Goal: Task Accomplishment & Management: Manage account settings

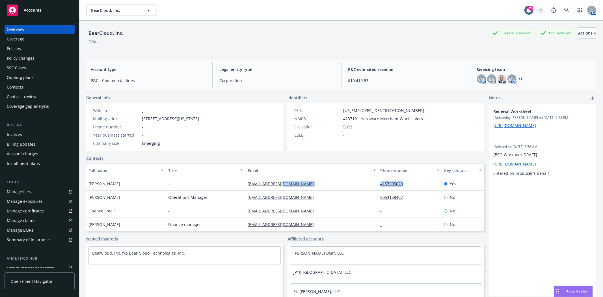
click at [33, 11] on span "Accounts" at bounding box center [33, 10] width 18 height 5
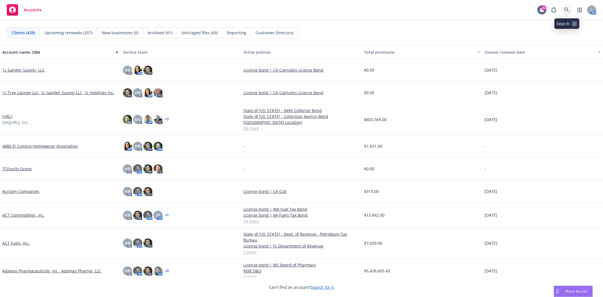
click at [568, 12] on icon at bounding box center [567, 9] width 5 height 5
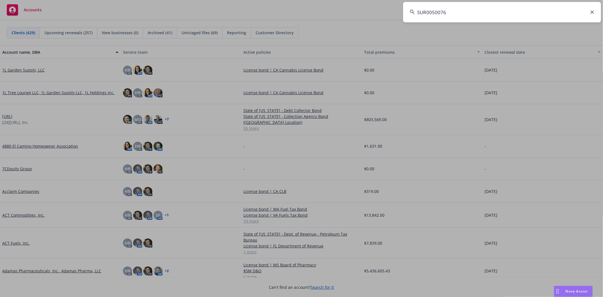
type input "SUR0050076"
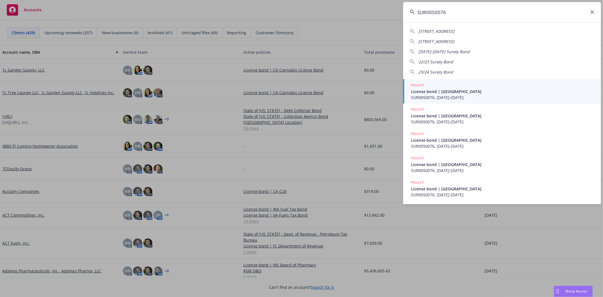
click at [438, 89] on span "License bond | Deschutes County" at bounding box center [502, 92] width 183 height 6
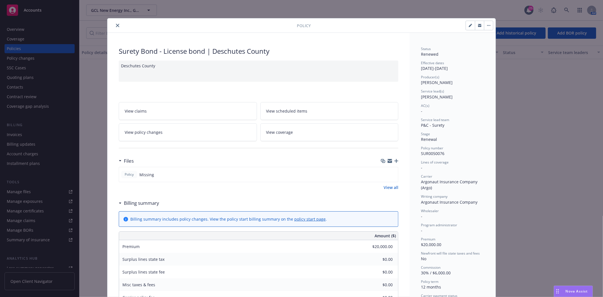
click at [114, 23] on button "close" at bounding box center [117, 25] width 7 height 7
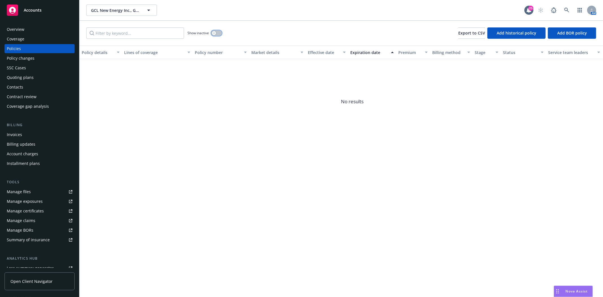
click at [211, 33] on button "button" at bounding box center [216, 33] width 11 height 6
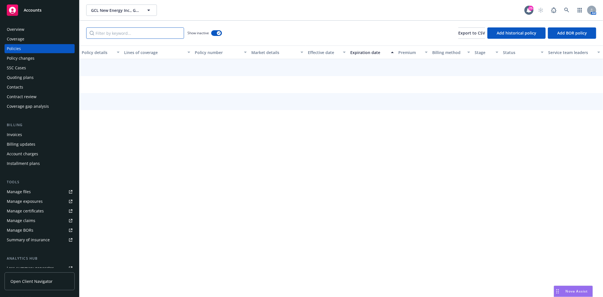
click at [158, 36] on input "Filter by keyword..." at bounding box center [135, 32] width 98 height 11
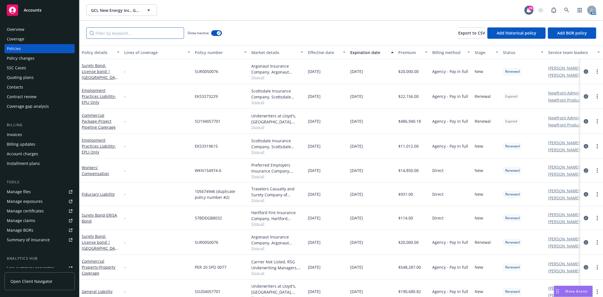
paste input "SUR0050076"
type input "SUR0050076"
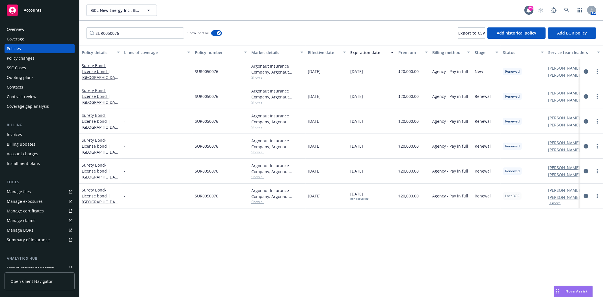
click at [55, 12] on div "Accounts" at bounding box center [40, 10] width 66 height 11
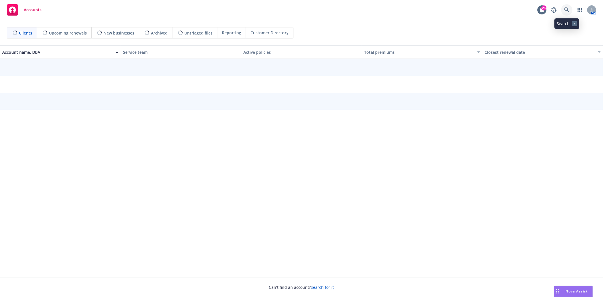
click at [564, 8] on link at bounding box center [566, 9] width 11 height 11
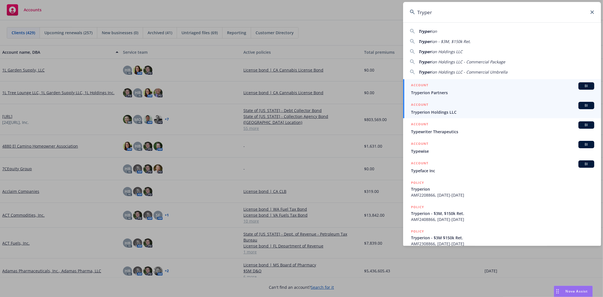
type input "Tryper"
click at [442, 113] on span "Tryperion Holdings LLC" at bounding box center [502, 112] width 183 height 6
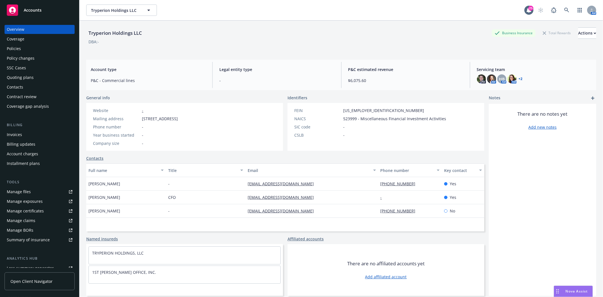
click at [23, 50] on div "Policies" at bounding box center [40, 48] width 66 height 9
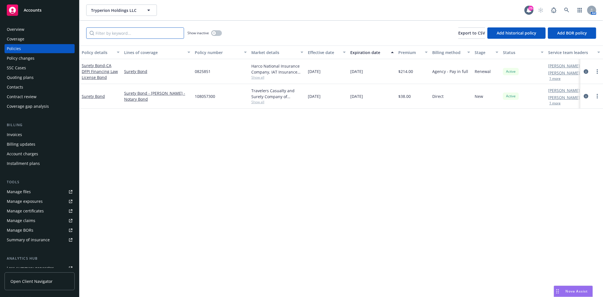
click at [137, 38] on input "Filter by keyword..." at bounding box center [135, 32] width 98 height 11
click at [218, 32] on button "button" at bounding box center [216, 33] width 11 height 6
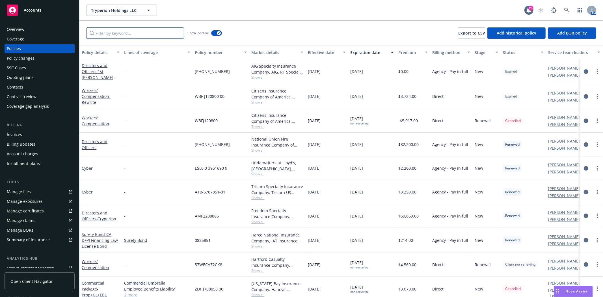
click at [150, 36] on input "Filter by keyword..." at bounding box center [135, 32] width 98 height 11
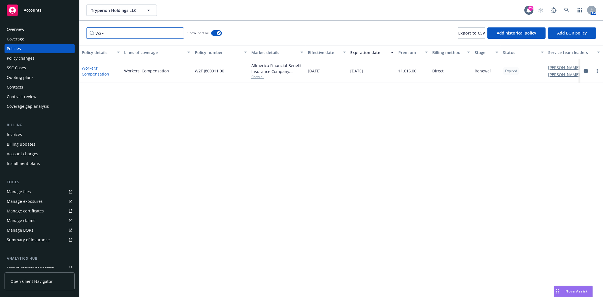
type input "W2F"
click at [88, 69] on link "Workers' Compensation" at bounding box center [95, 70] width 27 height 11
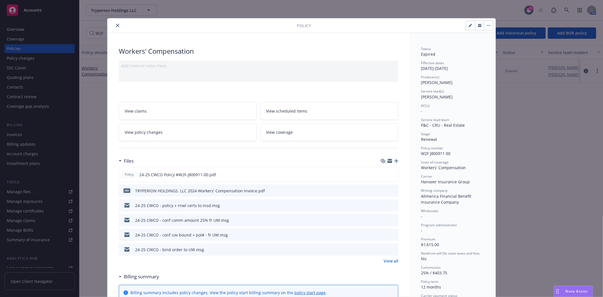
drag, startPoint x: 115, startPoint y: 25, endPoint x: 110, endPoint y: 16, distance: 10.0
click at [116, 25] on icon "close" at bounding box center [117, 25] width 3 height 3
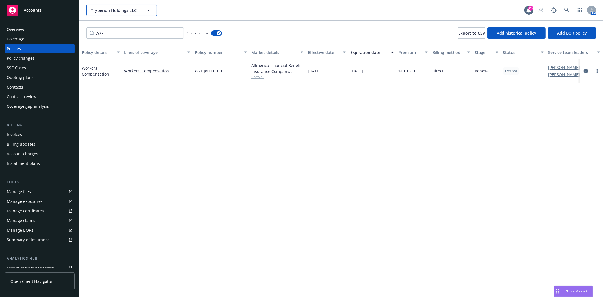
click at [107, 10] on span "Tryperion Holdings LLC" at bounding box center [115, 10] width 49 height 6
drag, startPoint x: 34, startPoint y: 16, endPoint x: 43, endPoint y: 15, distance: 8.8
click at [35, 16] on link "Accounts" at bounding box center [40, 10] width 70 height 16
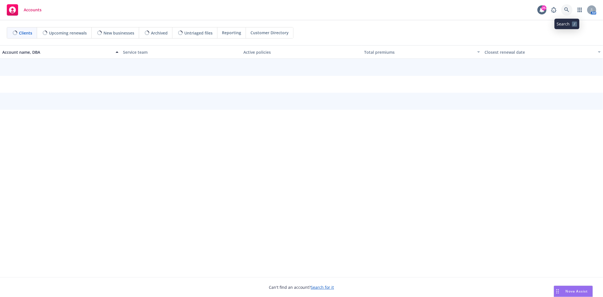
click at [567, 7] on icon at bounding box center [567, 9] width 5 height 5
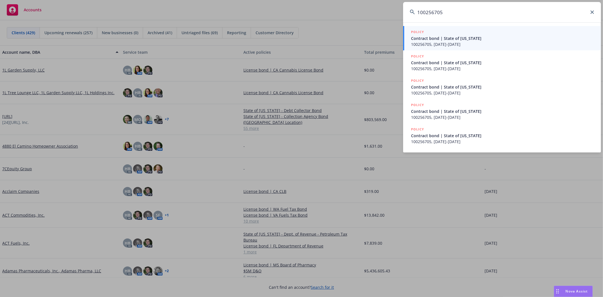
type input "100256705"
click at [455, 35] on div "POLICY" at bounding box center [502, 32] width 183 height 6
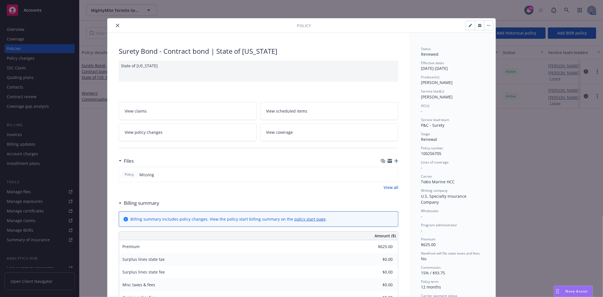
click at [114, 29] on div "Policy" at bounding box center [301, 25] width 388 height 14
click at [116, 26] on icon "close" at bounding box center [117, 25] width 3 height 3
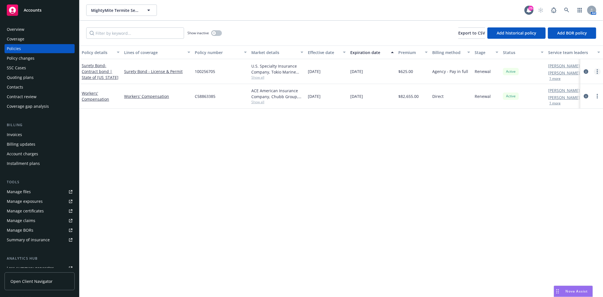
click at [597, 72] on icon "more" at bounding box center [597, 71] width 1 height 5
click at [559, 95] on link "Renew with incumbent" at bounding box center [567, 94] width 66 height 11
select select "12"
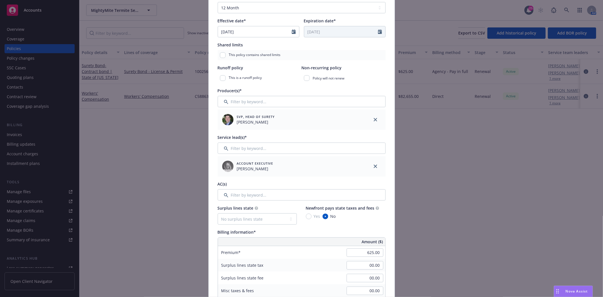
scroll to position [126, 0]
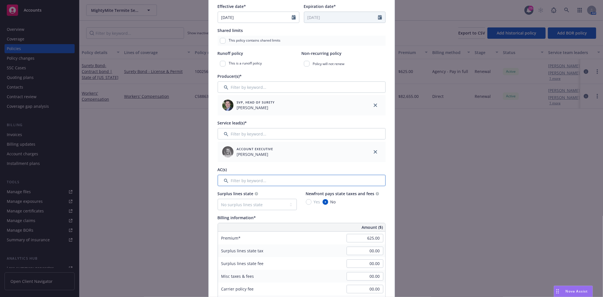
click at [237, 179] on input "Filter by keyword..." at bounding box center [302, 180] width 168 height 11
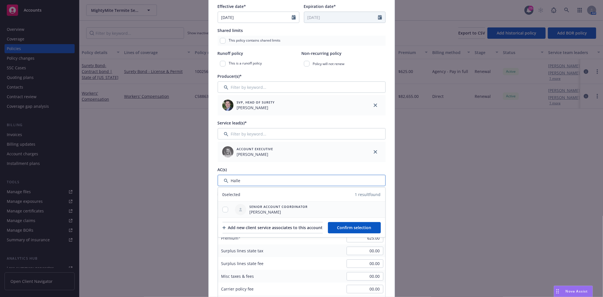
type input "Halle"
click at [225, 210] on input "checkbox" at bounding box center [226, 210] width 6 height 6
checkbox input "true"
click at [350, 224] on button "Confirm selection" at bounding box center [354, 227] width 53 height 11
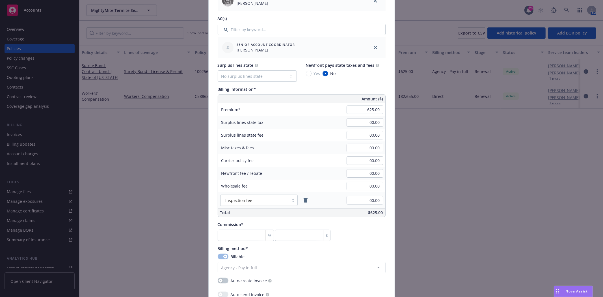
scroll to position [283, 0]
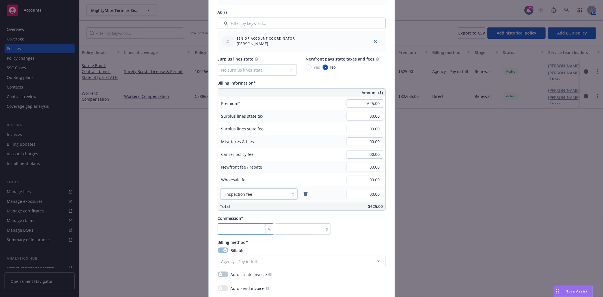
click at [245, 230] on input "number" at bounding box center [246, 228] width 57 height 11
type input "3"
type input "18.75"
type input "30"
type input "187.5"
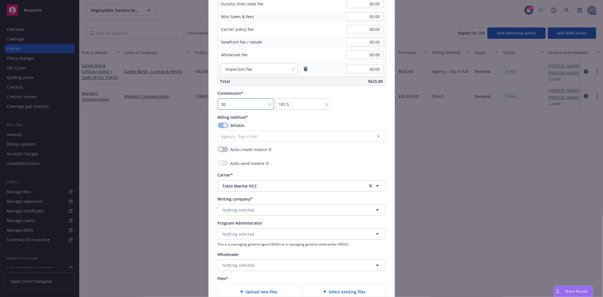
scroll to position [408, 0]
type input "30"
click at [223, 210] on span "Nothing selected" at bounding box center [239, 209] width 32 height 6
type input "b"
click at [369, 185] on icon "clear selection" at bounding box center [370, 185] width 3 height 3
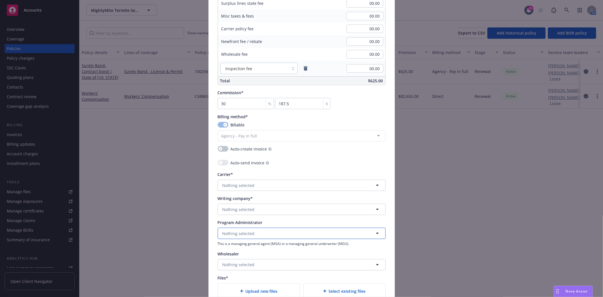
click at [236, 233] on span "Nothing selected" at bounding box center [239, 234] width 32 height 6
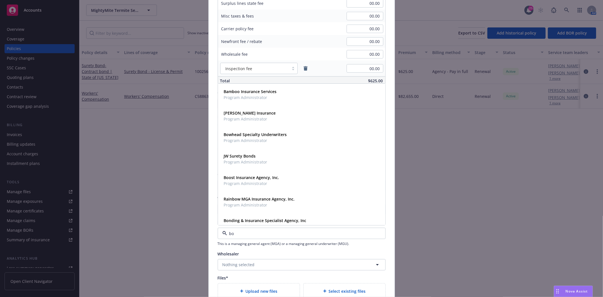
type input "b"
click at [235, 264] on span "Nothing selected" at bounding box center [239, 265] width 32 height 6
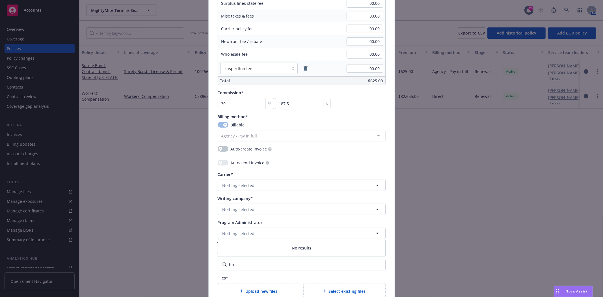
type input "b"
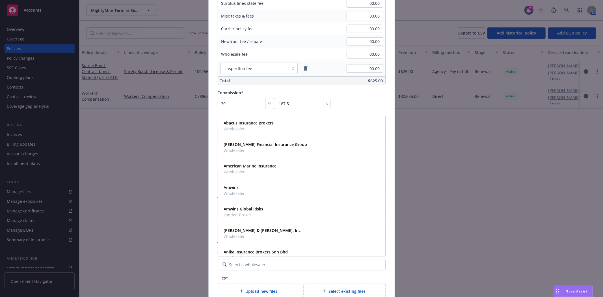
click at [245, 277] on div "Files*" at bounding box center [302, 278] width 168 height 6
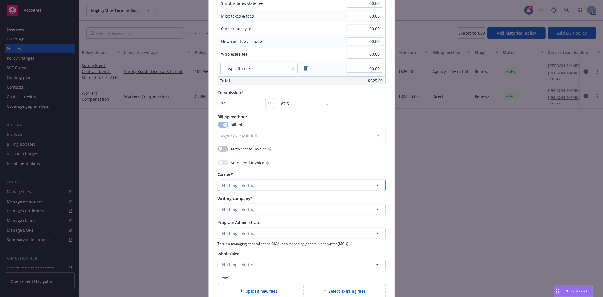
click at [230, 184] on span "Nothing selected" at bounding box center [239, 185] width 32 height 6
type input "b"
click at [238, 206] on button "Nothing selected" at bounding box center [302, 209] width 168 height 11
type input "bond"
click at [235, 211] on span "Nothing selected" at bounding box center [239, 209] width 32 height 6
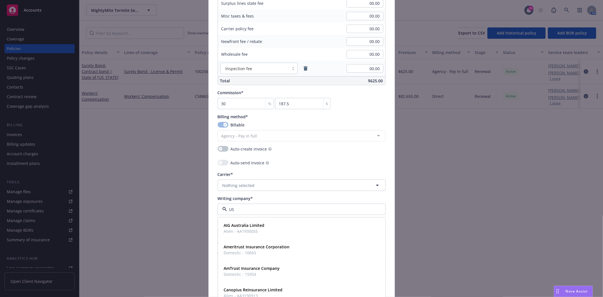
type input "U"
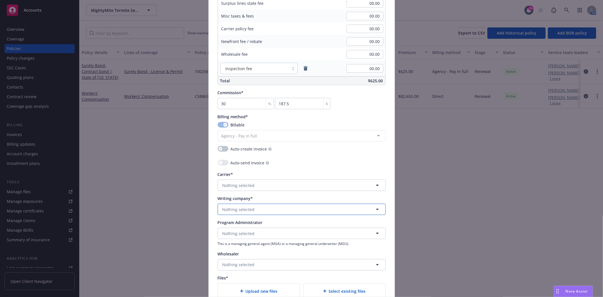
click at [246, 212] on span "Nothing selected" at bounding box center [239, 209] width 32 height 6
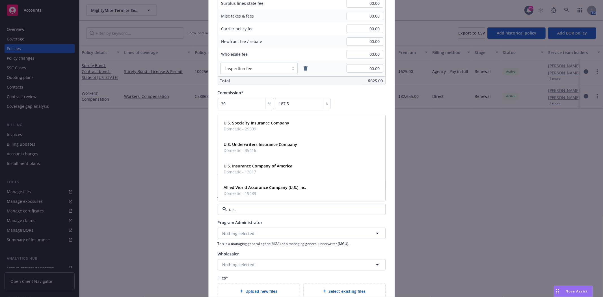
type input "u.s."
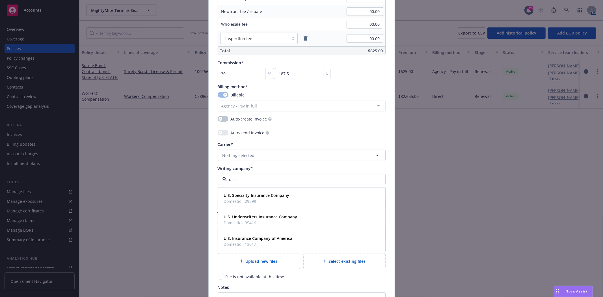
scroll to position [440, 0]
click at [241, 194] on strong "U.S. Specialty Insurance Company" at bounding box center [257, 193] width 66 height 5
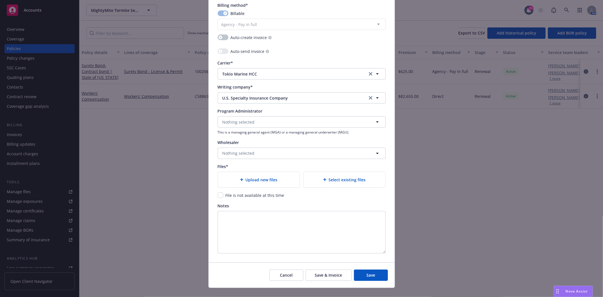
scroll to position [529, 0]
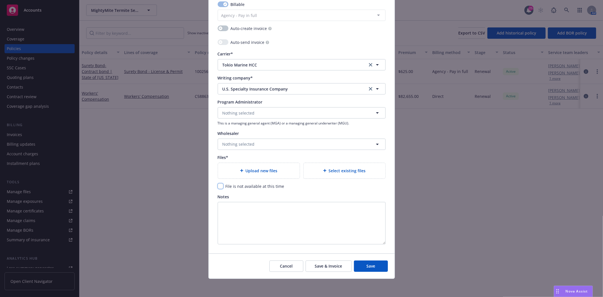
click at [218, 186] on input "checkbox" at bounding box center [221, 186] width 6 height 6
checkbox input "true"
click at [328, 264] on span "Save & Invoice" at bounding box center [328, 265] width 27 height 5
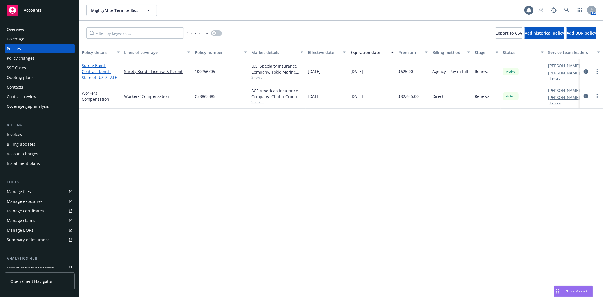
drag, startPoint x: 0, startPoint y: 0, endPoint x: 88, endPoint y: 72, distance: 113.6
click at [88, 72] on span "- Contract bond | State of California" at bounding box center [100, 71] width 37 height 17
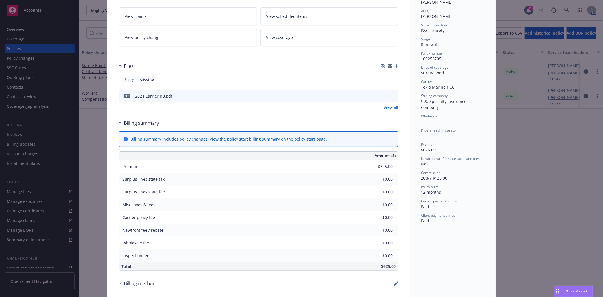
scroll to position [63, 0]
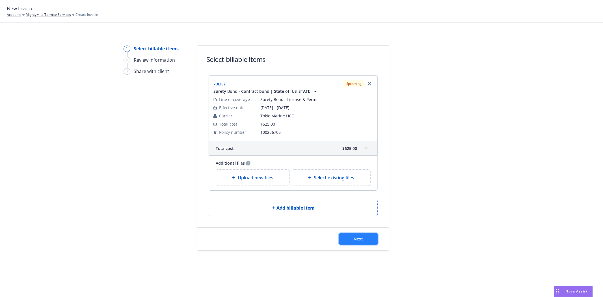
click at [358, 235] on button "Next" at bounding box center [358, 238] width 38 height 11
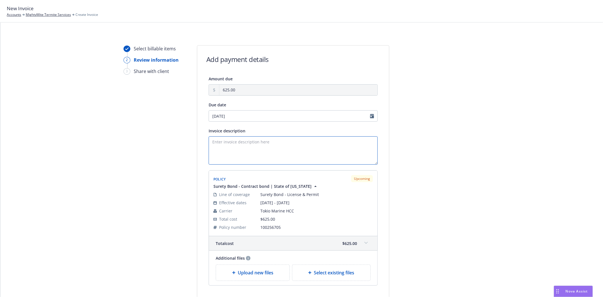
click at [238, 148] on textarea "Invoice description" at bounding box center [293, 150] width 169 height 28
paste textarea "Obligee: State of [US_STATE] Bond Amount: $12,500.00 Desc: Structural Pest Cont…"
type textarea "Obligee: State of [US_STATE] Bond Amount: $12,500.00 Desc: Structural Pest Cont…"
click at [443, 215] on div at bounding box center [440, 182] width 79 height 275
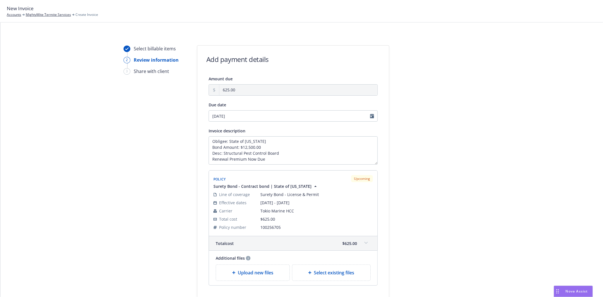
scroll to position [60, 0]
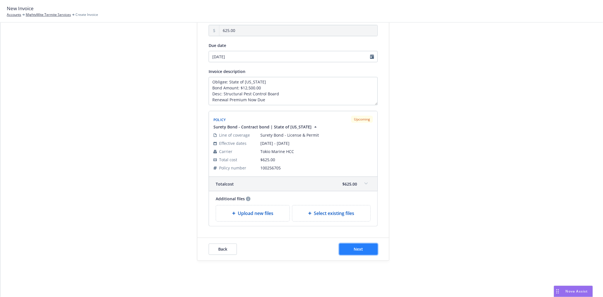
click at [361, 246] on span "Next" at bounding box center [358, 248] width 9 height 5
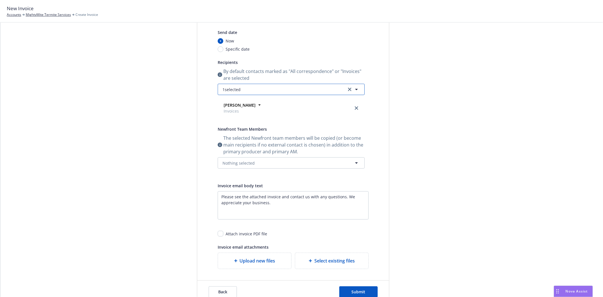
click at [240, 93] on button "1 selected" at bounding box center [291, 89] width 147 height 11
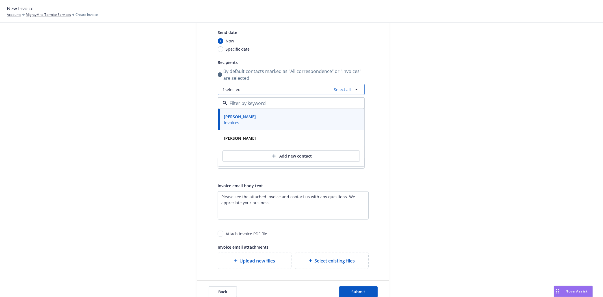
click at [240, 93] on button "1 selected Select all" at bounding box center [291, 89] width 147 height 11
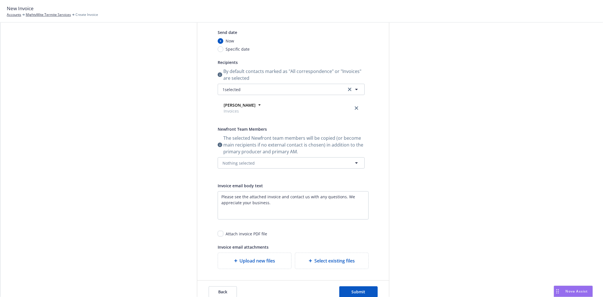
click at [236, 157] on div "The selected Newfront team members will be copied (or become main recipients if…" at bounding box center [291, 152] width 147 height 34
click at [236, 162] on span "Nothing selected" at bounding box center [239, 163] width 32 height 6
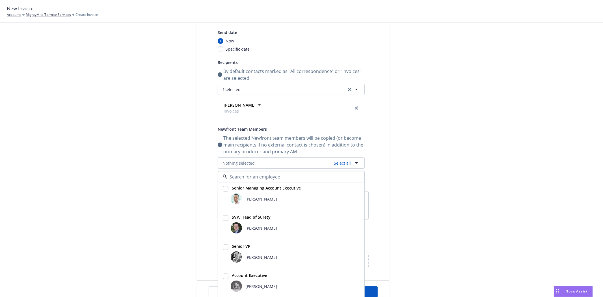
click at [245, 227] on span "Bryan Martin" at bounding box center [261, 228] width 32 height 6
checkbox input "true"
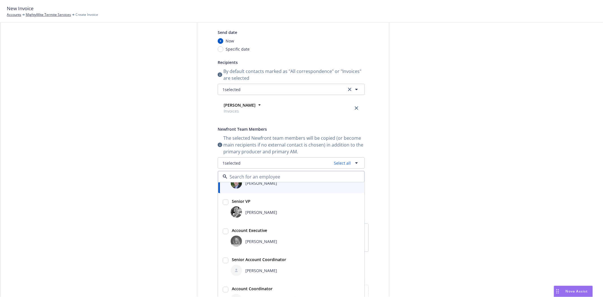
scroll to position [92, 0]
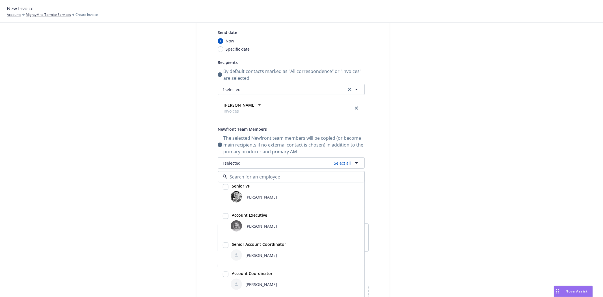
click at [242, 224] on div "[PERSON_NAME]" at bounding box center [259, 226] width 35 height 6
checkbox input "true"
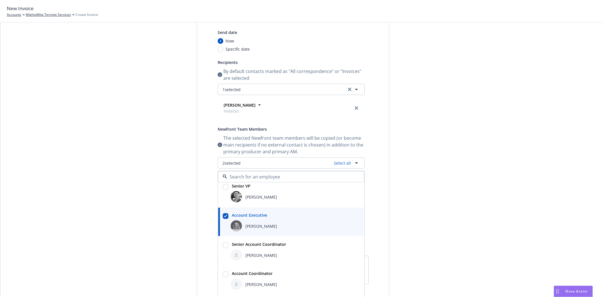
click at [236, 251] on div at bounding box center [236, 254] width 11 height 11
checkbox input "true"
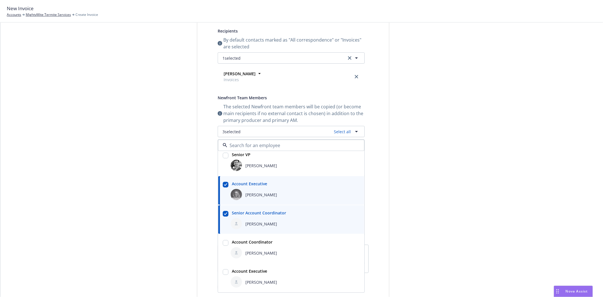
click at [161, 186] on div "Select billable items Review information 3 Share with client" at bounding box center [155, 155] width 62 height 403
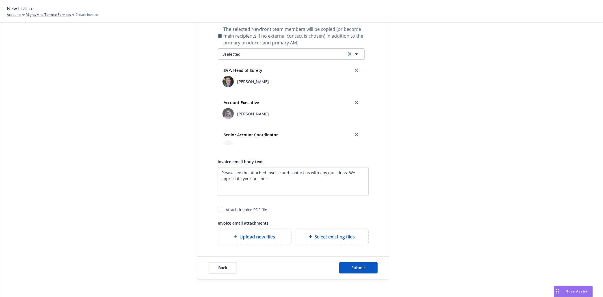
scroll to position [188, 0]
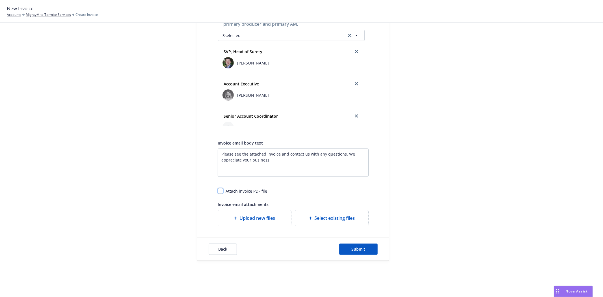
click at [218, 191] on input "checkbox" at bounding box center [221, 191] width 6 height 6
checkbox input "true"
click at [368, 251] on button "Submit" at bounding box center [358, 249] width 38 height 11
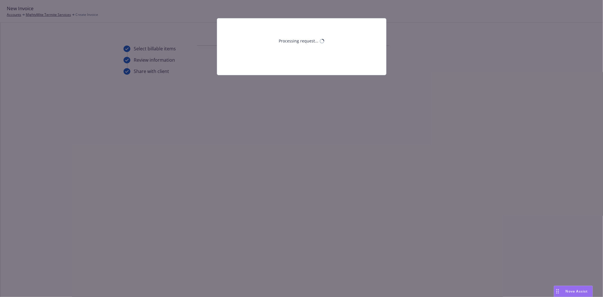
scroll to position [0, 0]
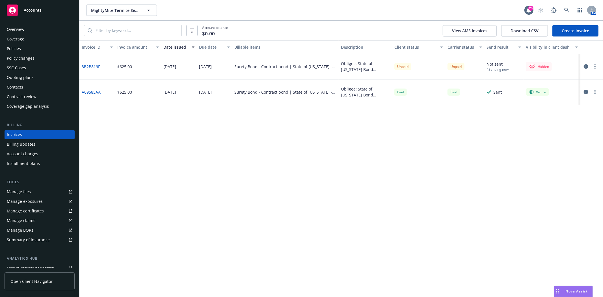
click at [593, 66] on button "button" at bounding box center [595, 66] width 7 height 7
click at [568, 109] on link "Make it visible in client dash" at bounding box center [562, 112] width 72 height 11
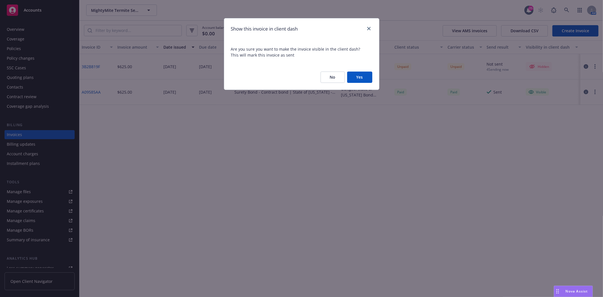
drag, startPoint x: 359, startPoint y: 76, endPoint x: 348, endPoint y: 75, distance: 10.9
click at [359, 76] on button "Yes" at bounding box center [359, 77] width 25 height 11
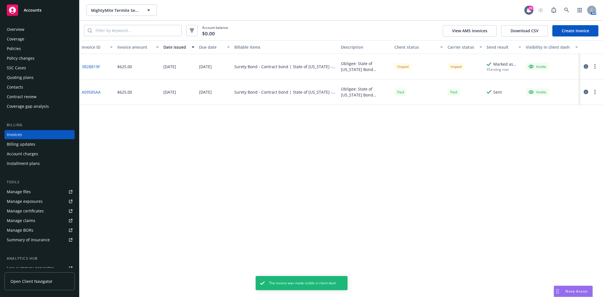
click at [590, 65] on div at bounding box center [591, 66] width 16 height 7
click at [593, 64] on button "button" at bounding box center [595, 66] width 7 height 7
click at [559, 134] on link "Generate invoice PDF" at bounding box center [562, 134] width 72 height 11
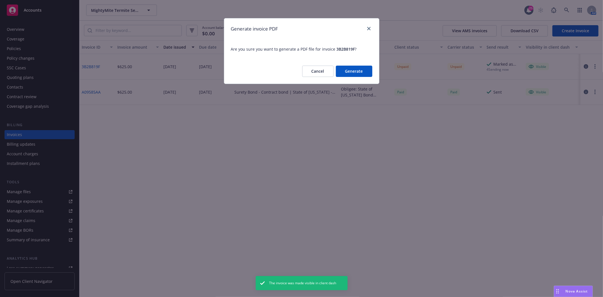
click at [356, 70] on button "Generate" at bounding box center [354, 71] width 36 height 11
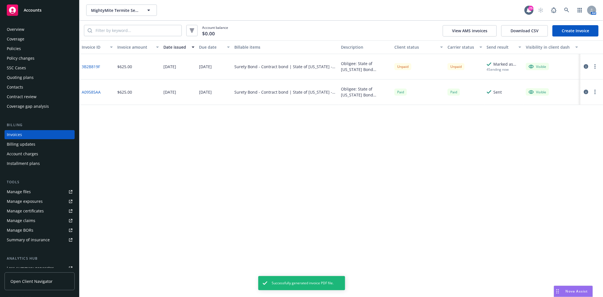
click at [595, 68] on icon "button" at bounding box center [595, 66] width 1 height 5
click at [557, 135] on link "Download invoice PDF" at bounding box center [562, 134] width 72 height 11
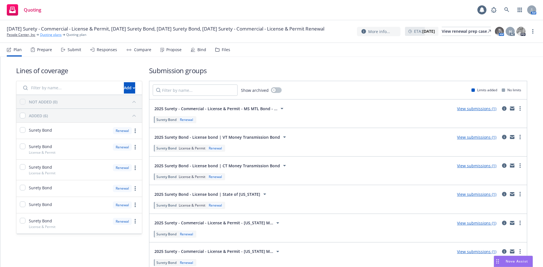
click at [55, 37] on link "Quoting plans" at bounding box center [51, 34] width 22 height 5
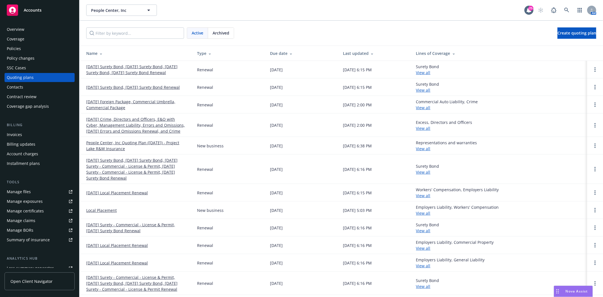
click at [44, 46] on div "Policies" at bounding box center [40, 48] width 66 height 9
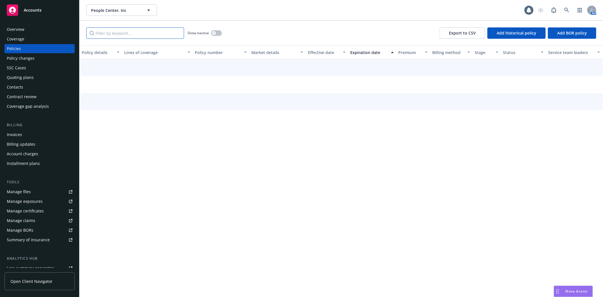
click at [119, 34] on input "Filter by keyword..." at bounding box center [135, 32] width 98 height 11
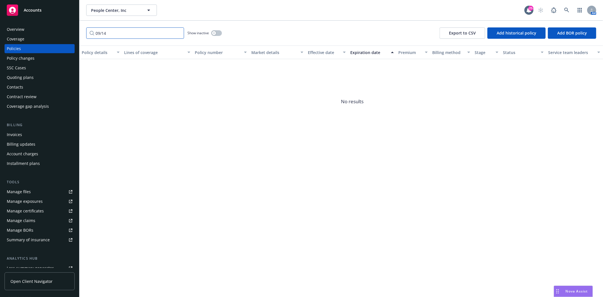
type input "09/14"
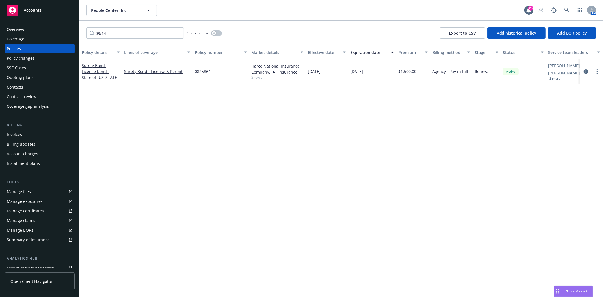
click at [207, 69] on span "0825864" at bounding box center [203, 71] width 16 height 6
copy span "0825864"
